Goal: Transaction & Acquisition: Purchase product/service

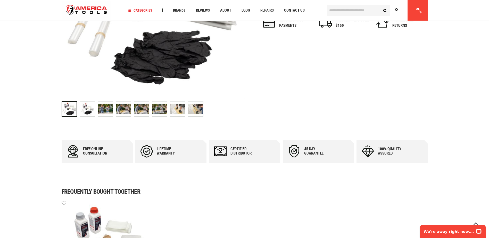
scroll to position [180, 0]
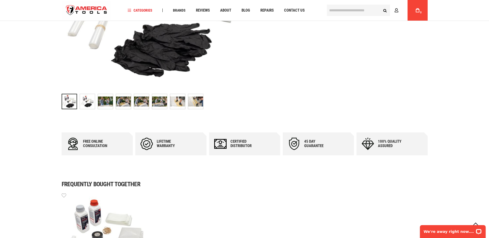
click at [107, 102] on img at bounding box center [105, 101] width 15 height 15
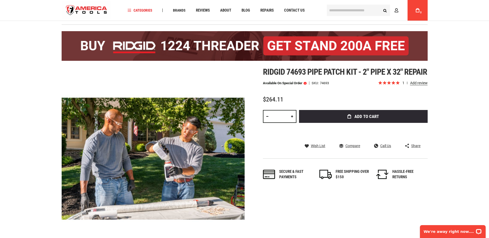
scroll to position [0, 0]
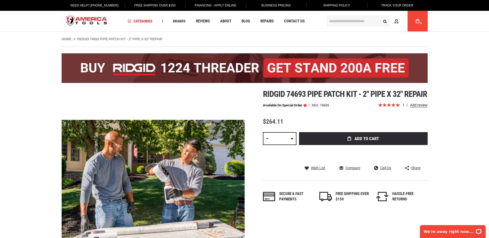
click at [420, 107] on span "1 review" at bounding box center [414, 105] width 25 height 4
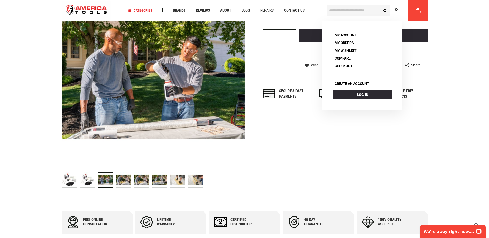
scroll to position [103, 0]
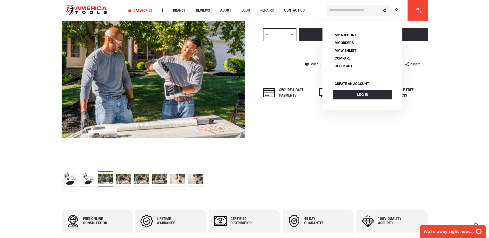
click at [124, 178] on img at bounding box center [123, 178] width 15 height 15
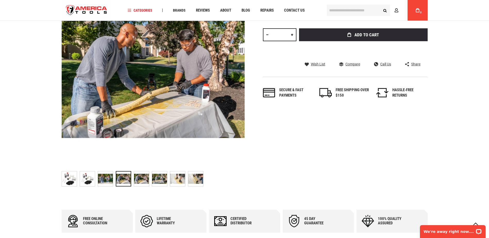
click at [140, 178] on img at bounding box center [141, 178] width 15 height 15
click at [158, 176] on img at bounding box center [159, 178] width 15 height 15
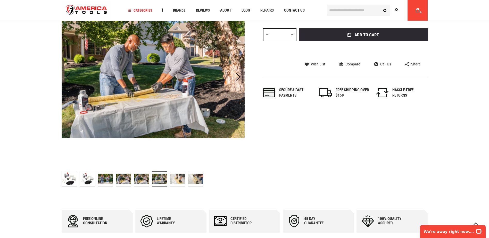
click at [172, 178] on img at bounding box center [177, 178] width 15 height 15
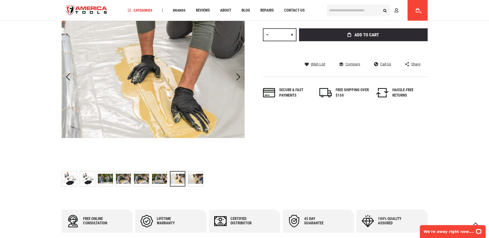
click at [191, 177] on img at bounding box center [195, 178] width 15 height 15
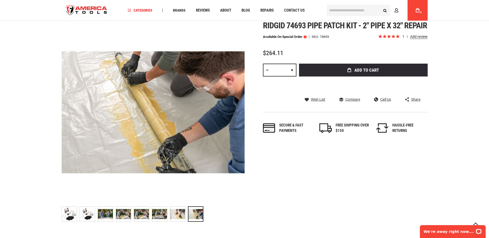
scroll to position [52, 0]
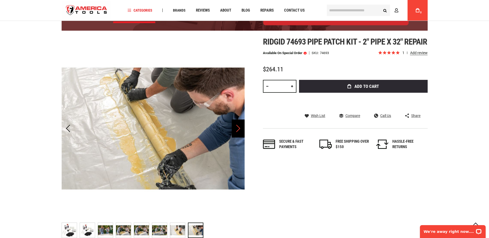
click at [237, 131] on div "Next" at bounding box center [238, 129] width 13 height 18
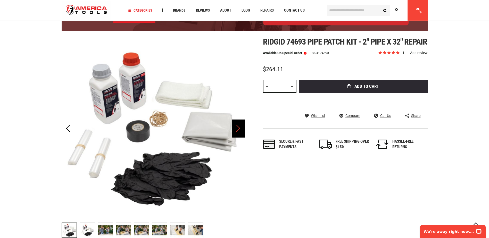
click at [236, 130] on div "Next" at bounding box center [238, 129] width 13 height 18
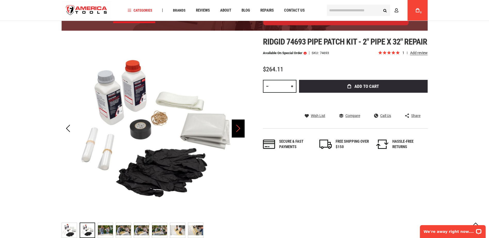
click at [236, 130] on div "Next" at bounding box center [238, 129] width 13 height 18
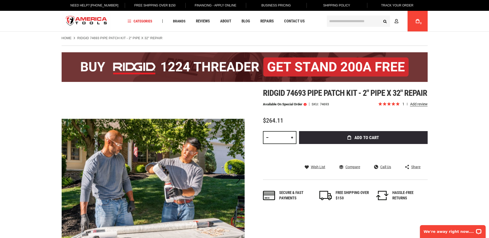
scroll to position [0, 0]
